Goal: Communication & Community: Answer question/provide support

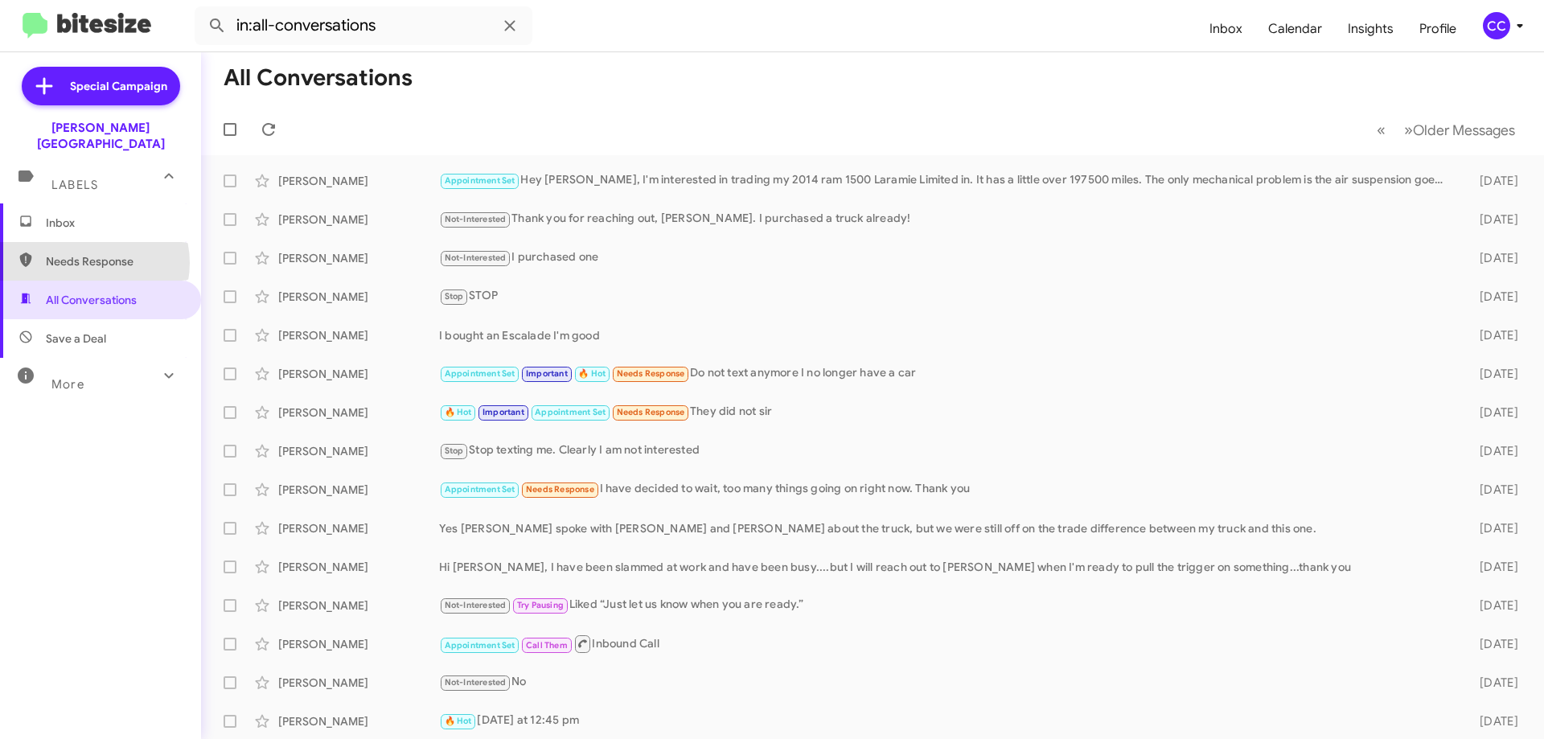
click at [92, 253] on span "Needs Response" at bounding box center [114, 261] width 137 height 16
type input "in:needs-response"
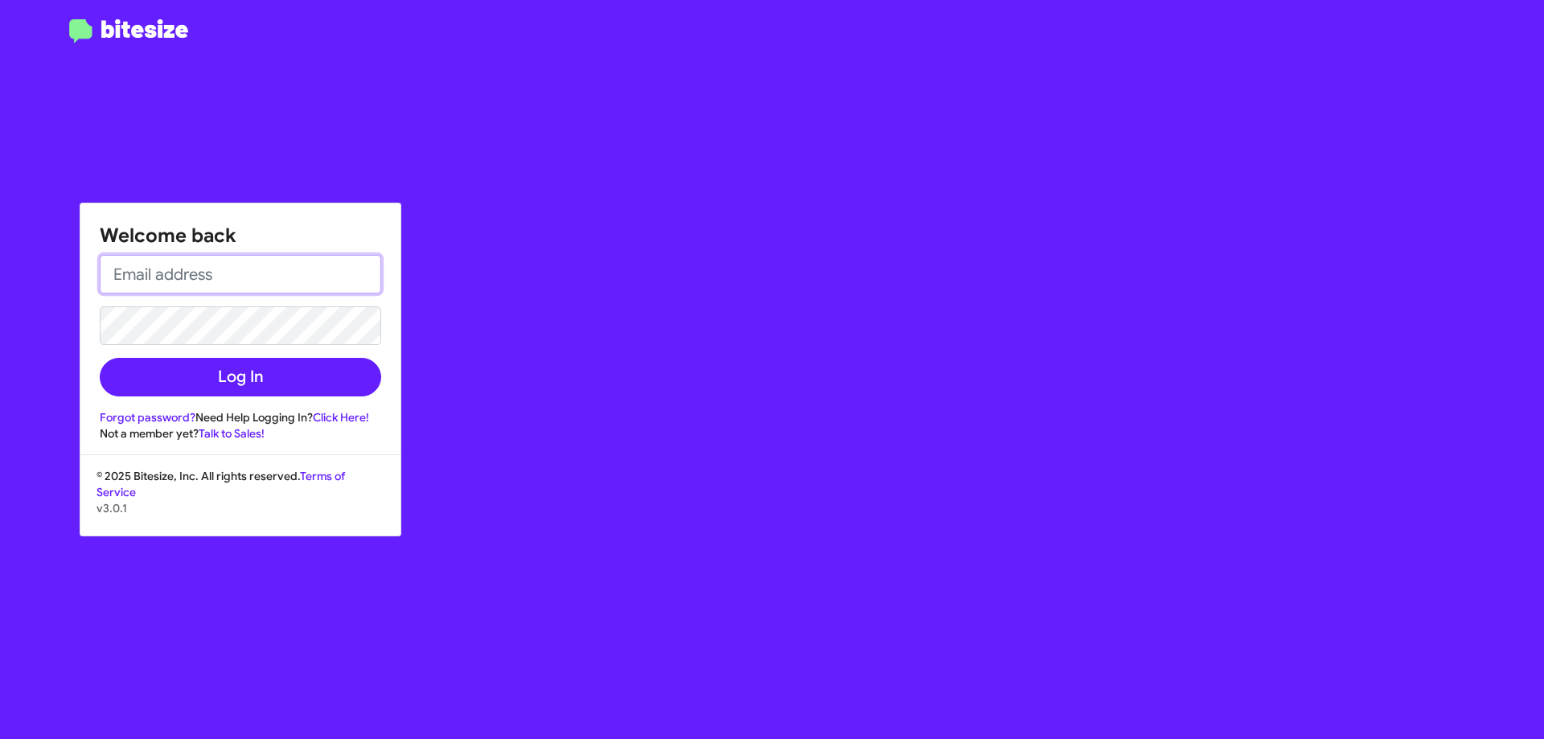
click at [154, 277] on input "email" at bounding box center [240, 274] width 281 height 39
type input "[EMAIL_ADDRESS][DOMAIN_NAME]"
click at [100, 358] on button "Log In" at bounding box center [240, 377] width 281 height 39
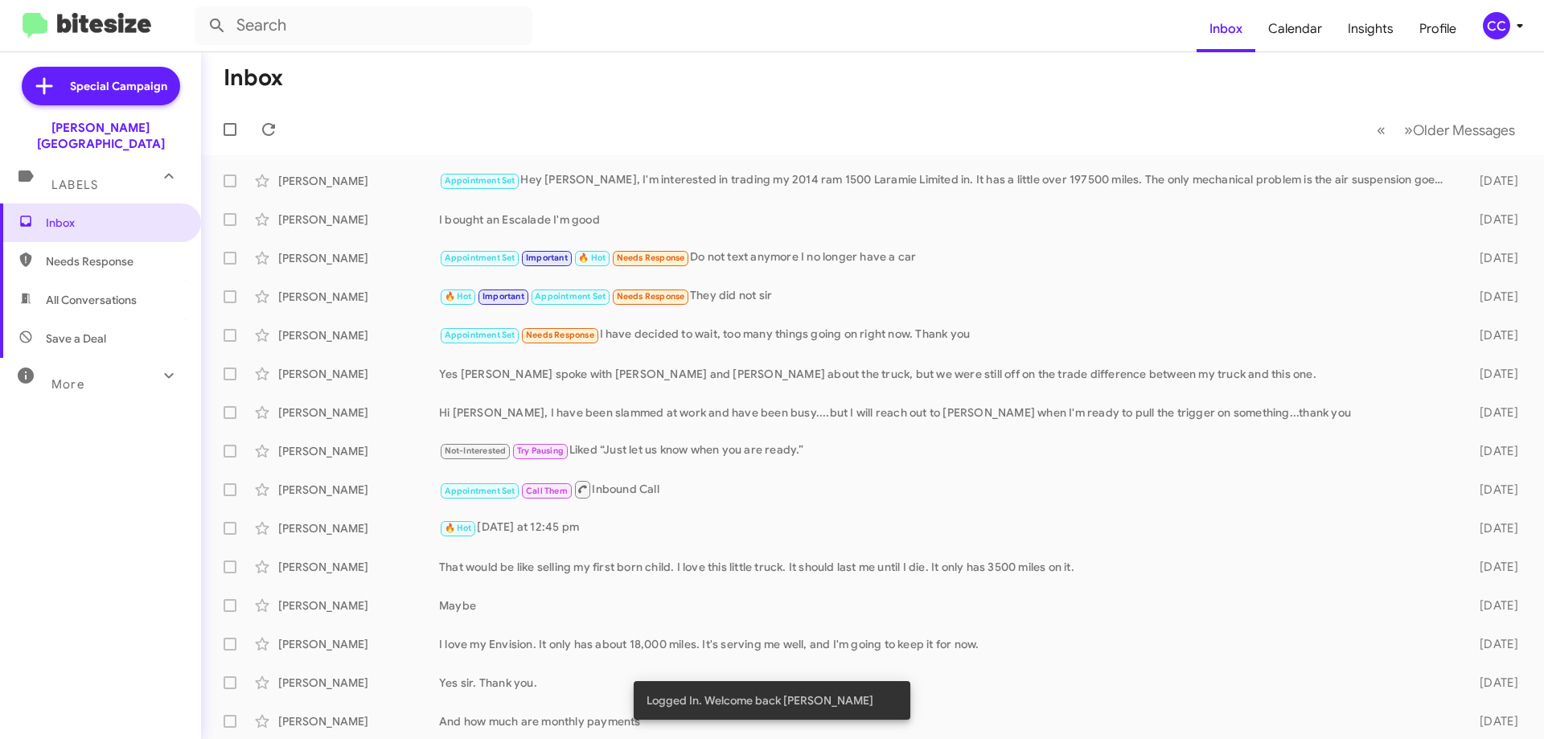
click at [105, 253] on span "Needs Response" at bounding box center [114, 261] width 137 height 16
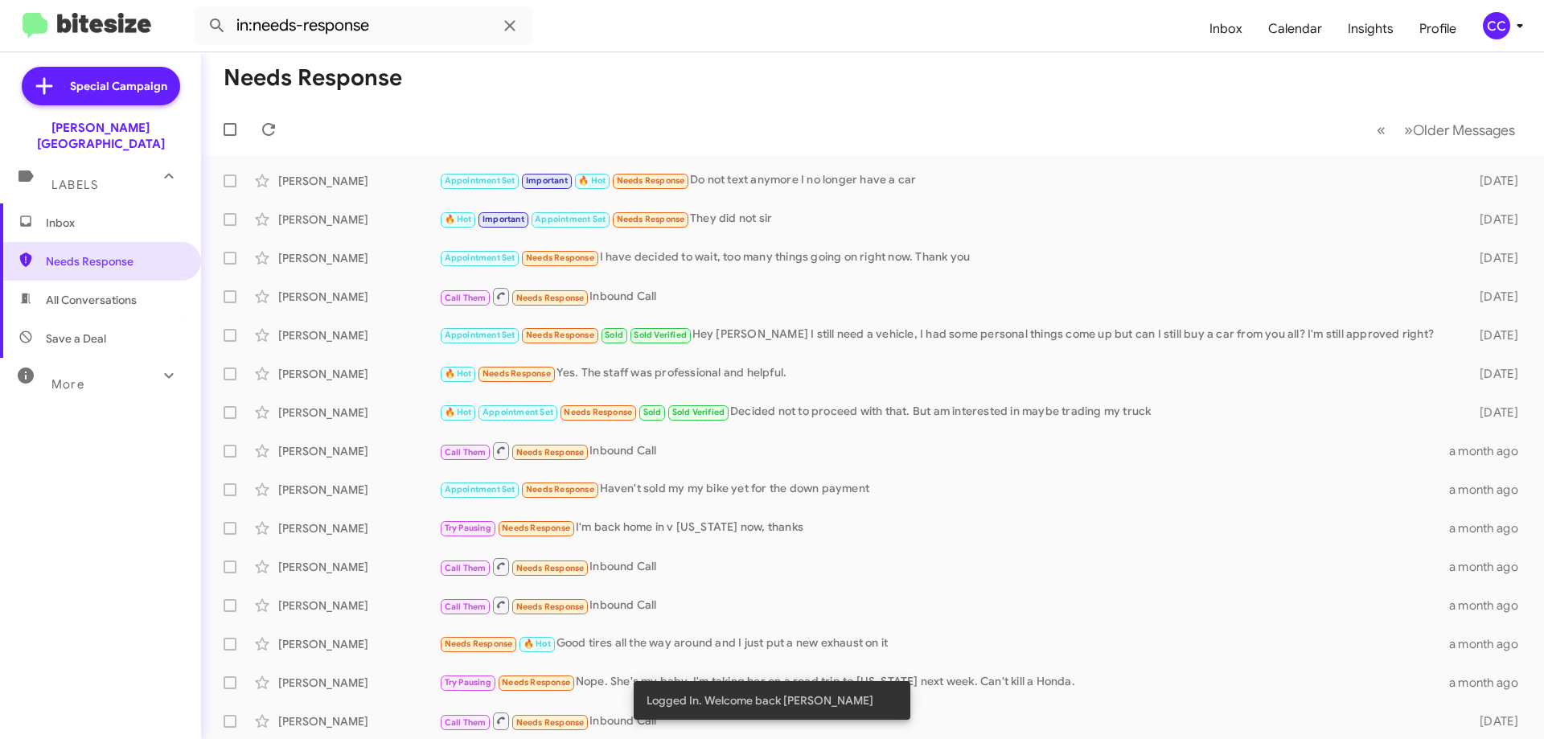
click at [86, 292] on span "All Conversations" at bounding box center [91, 300] width 91 height 16
type input "in:all-conversations"
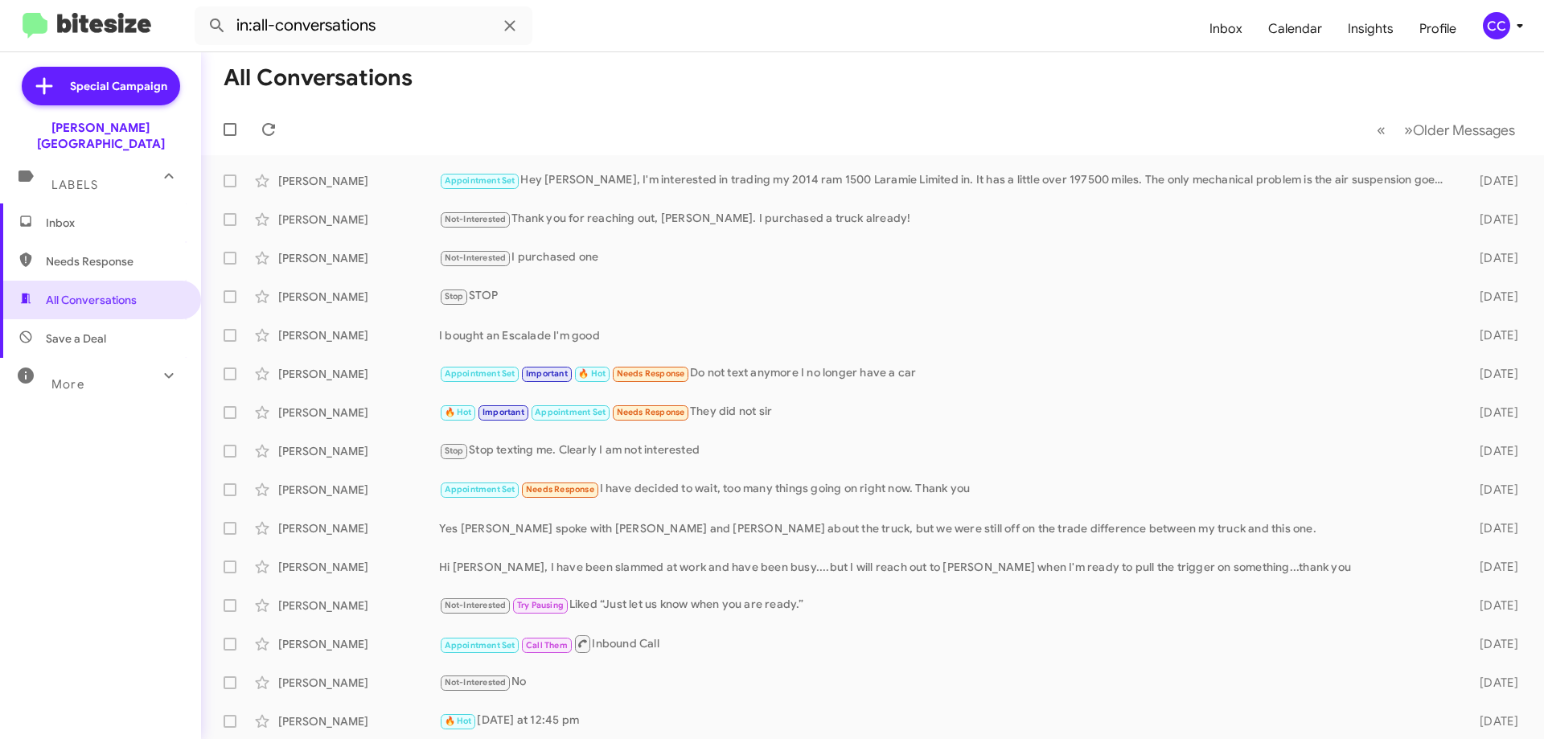
click at [67, 215] on span "Inbox" at bounding box center [114, 223] width 137 height 16
